Goal: Information Seeking & Learning: Check status

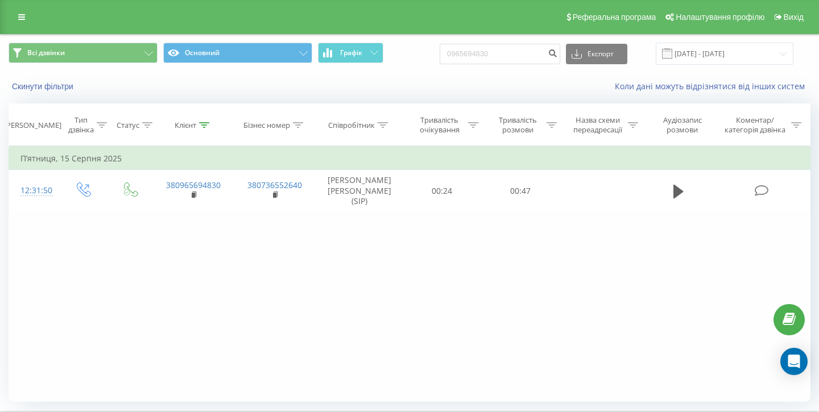
click at [513, 54] on input "0965694830" at bounding box center [500, 54] width 121 height 20
type input "0507413497"
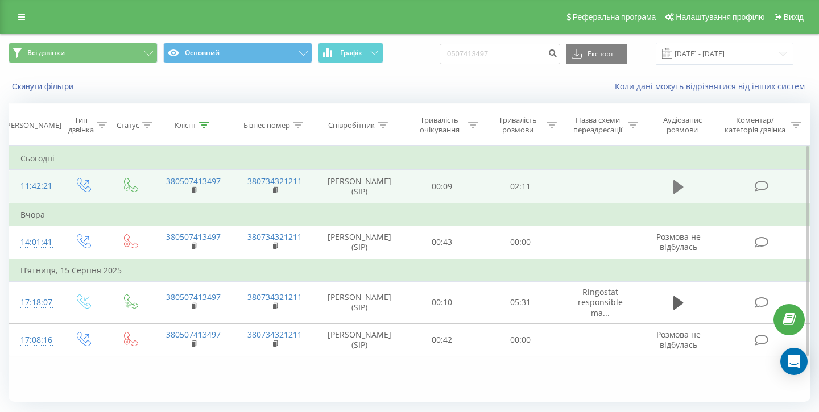
click at [680, 184] on icon at bounding box center [678, 187] width 10 height 16
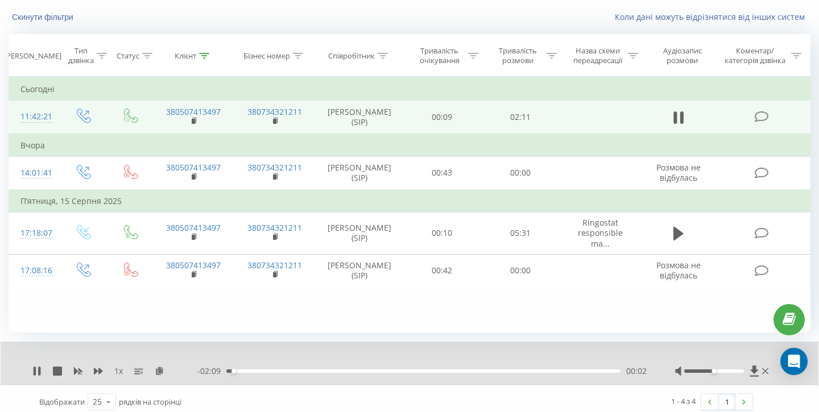
scroll to position [76, 0]
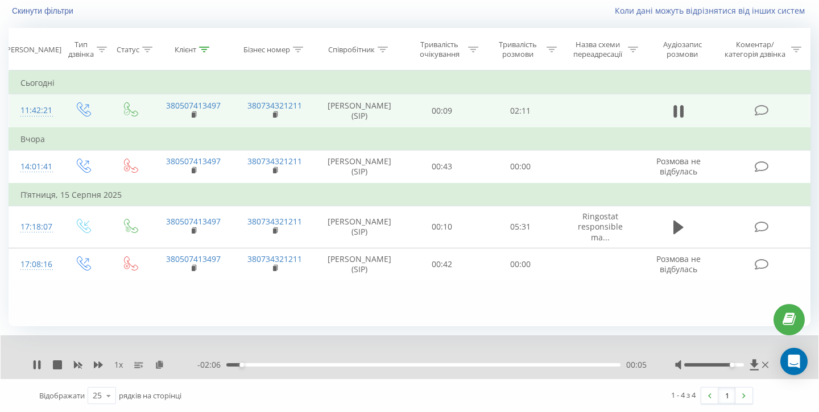
drag, startPoint x: 715, startPoint y: 365, endPoint x: 731, endPoint y: 366, distance: 15.9
click at [731, 366] on div "Accessibility label" at bounding box center [732, 365] width 5 height 5
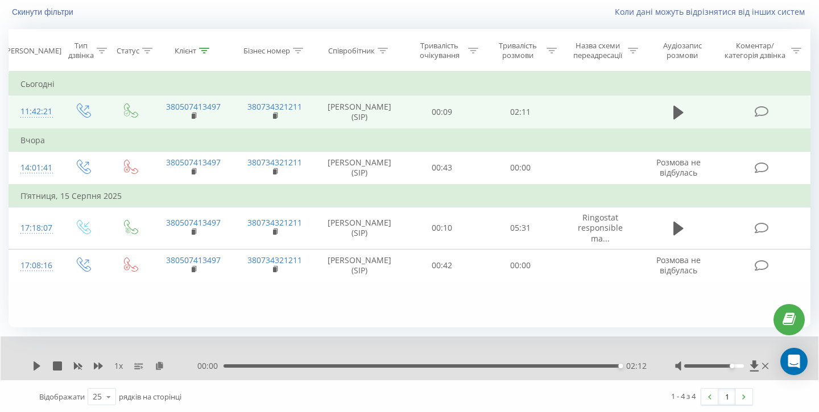
scroll to position [76, 0]
